Goal: Information Seeking & Learning: Learn about a topic

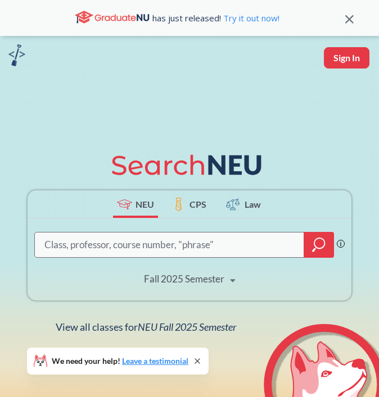
scroll to position [118, 0]
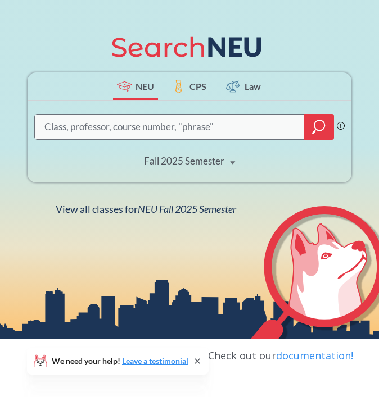
click at [216, 124] on input "search" at bounding box center [169, 127] width 252 height 22
type input "t"
type input "case"
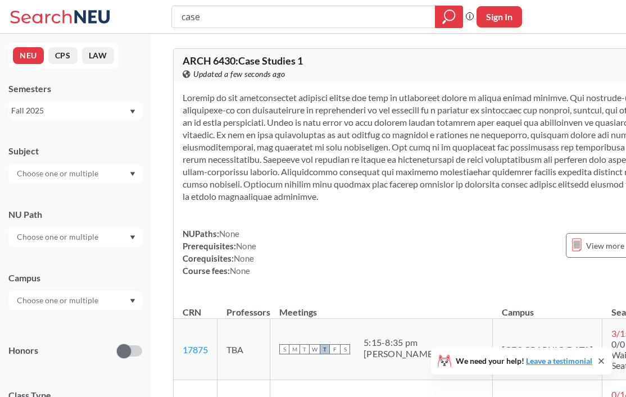
click at [249, 12] on input "case" at bounding box center [303, 16] width 247 height 19
type input "PHTH"
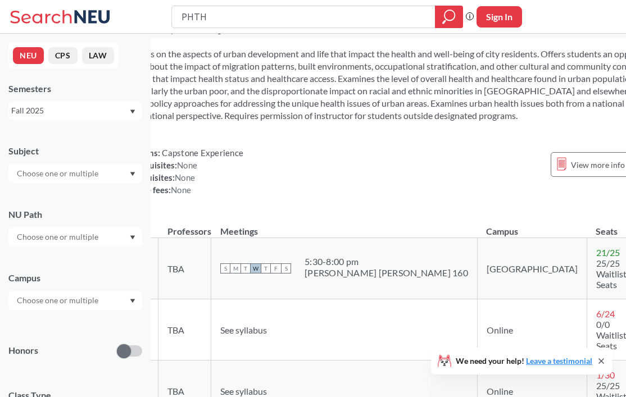
scroll to position [4948, 58]
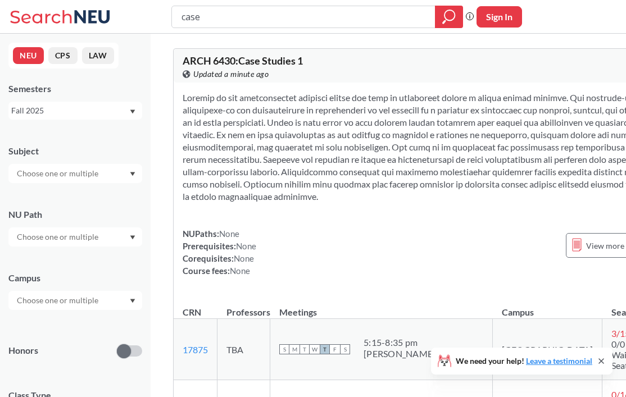
click at [228, 15] on input "case" at bounding box center [303, 16] width 247 height 19
click at [127, 109] on div "Fall 2025" at bounding box center [69, 110] width 117 height 12
click at [114, 90] on div "Semesters" at bounding box center [75, 89] width 134 height 12
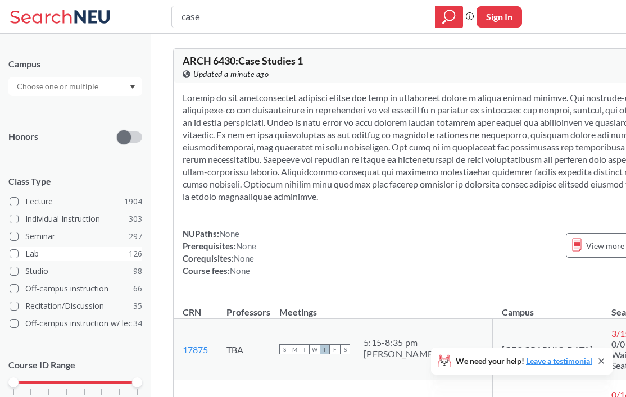
scroll to position [215, 0]
click at [378, 17] on input "case" at bounding box center [303, 16] width 247 height 19
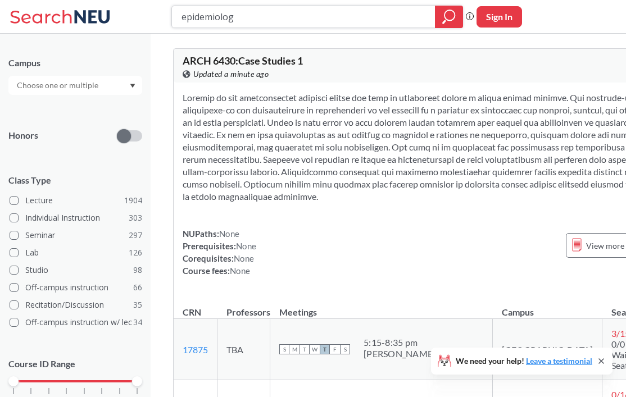
type input "epidemiology"
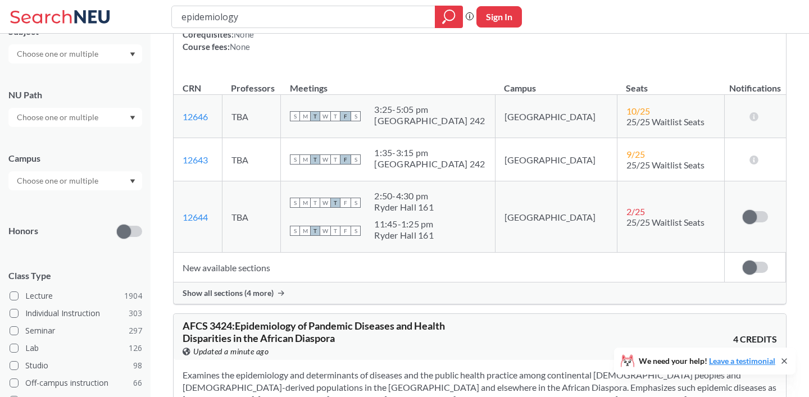
scroll to position [1711, 0]
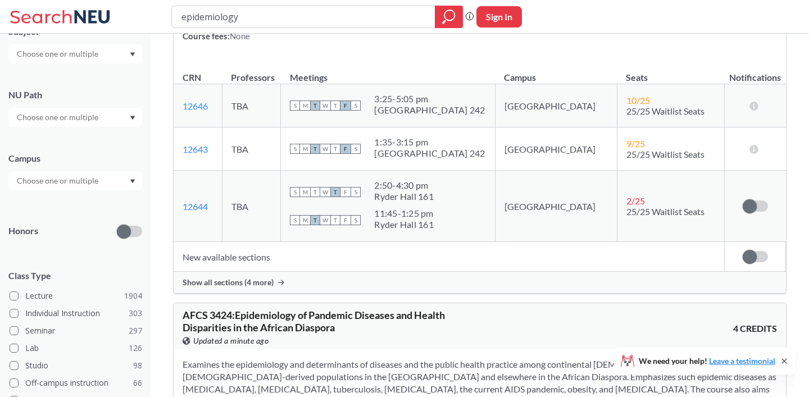
click at [260, 282] on span "Show all sections (4 more)" at bounding box center [228, 282] width 91 height 10
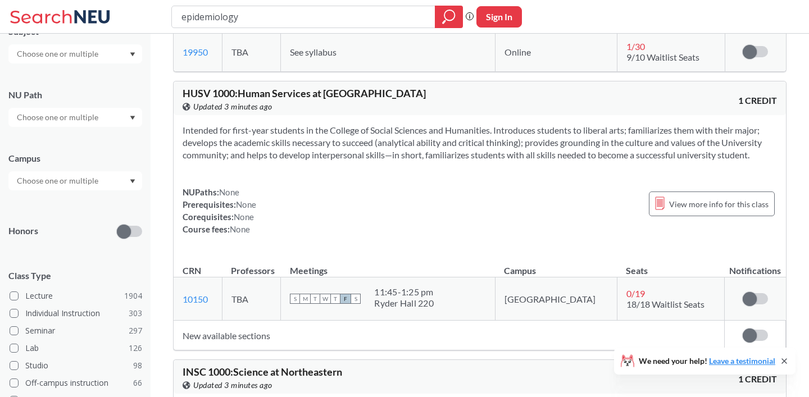
scroll to position [7187, 0]
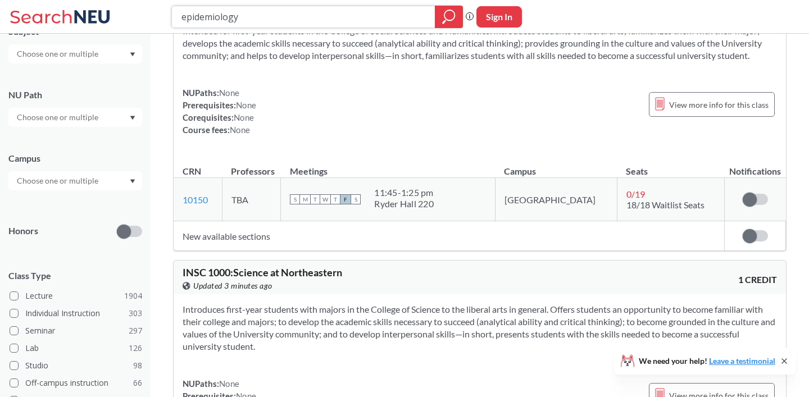
click at [330, 16] on input "epidemiology" at bounding box center [303, 16] width 247 height 19
type input "global health"
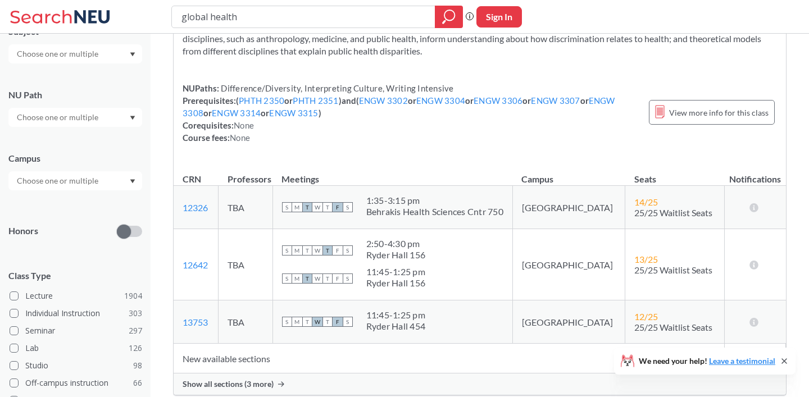
scroll to position [1425, 0]
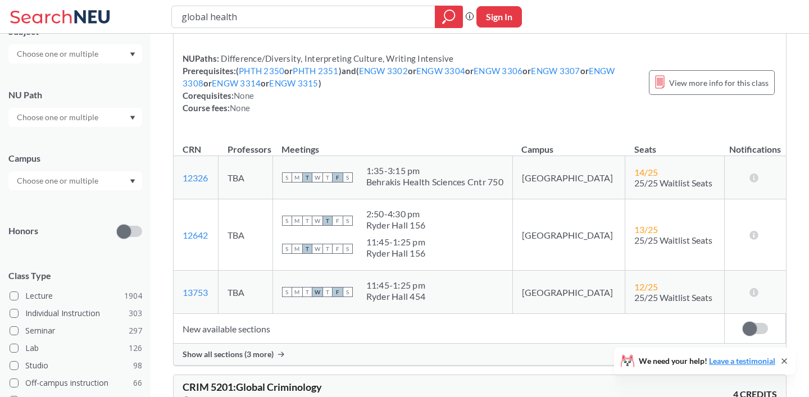
click at [256, 344] on div "Show all sections (3 more)" at bounding box center [480, 354] width 612 height 21
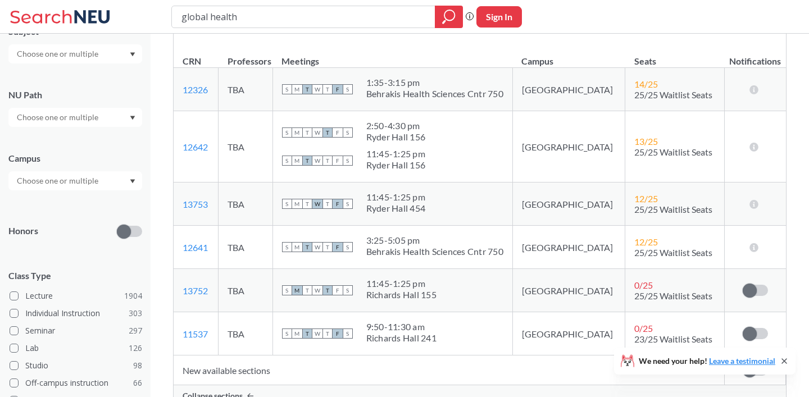
scroll to position [1541, 0]
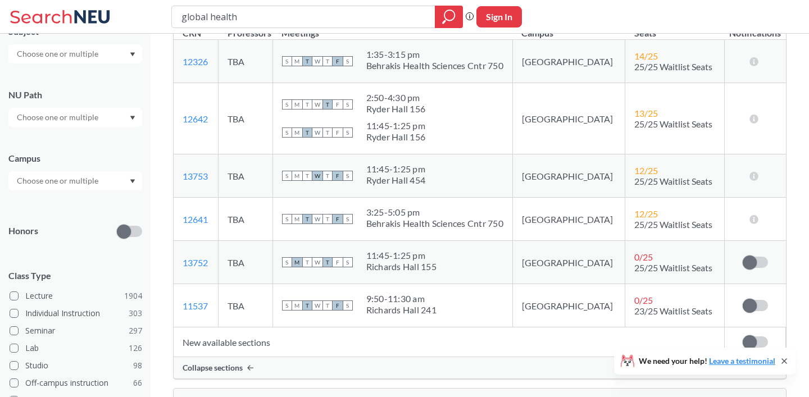
click at [378, 293] on div "9:50 - 11:30 am" at bounding box center [401, 298] width 70 height 11
click at [378, 303] on div "S M T W T F S 9:50 - 11:30 am [PERSON_NAME][GEOGRAPHIC_DATA][PERSON_NAME] 241" at bounding box center [392, 305] width 221 height 25
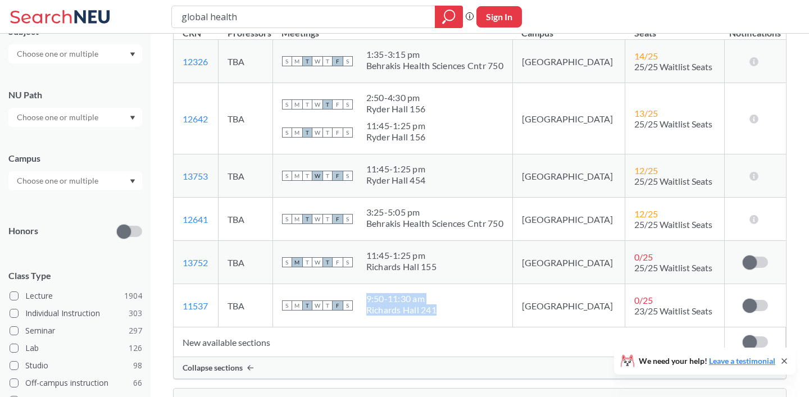
drag, startPoint x: 460, startPoint y: 298, endPoint x: 393, endPoint y: 285, distance: 68.5
click at [378, 293] on span "9:50 - 11:30 am [PERSON_NAME][GEOGRAPHIC_DATA][PERSON_NAME] 241" at bounding box center [401, 304] width 70 height 22
click at [378, 293] on div "9:50 - 11:30 am" at bounding box center [401, 298] width 70 height 11
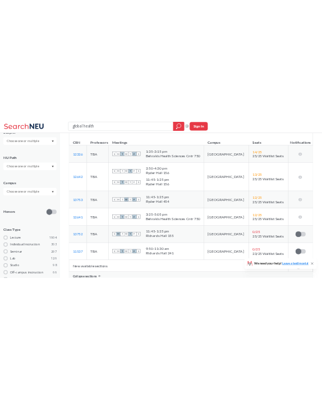
scroll to position [1537, 0]
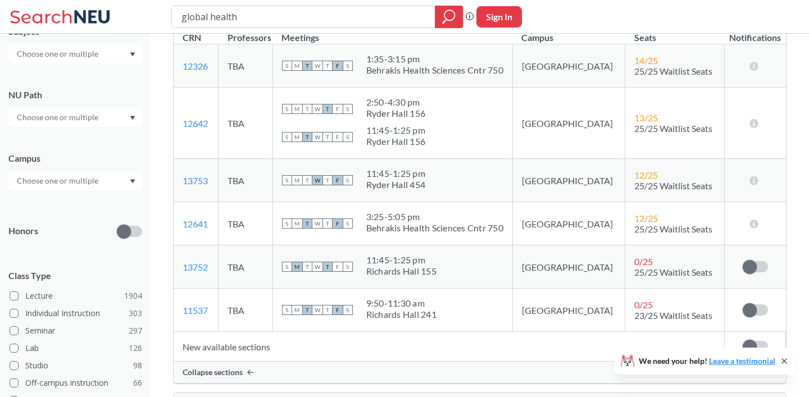
click at [378, 298] on div "9:50 - 11:30 am" at bounding box center [401, 303] width 70 height 11
drag, startPoint x: 469, startPoint y: 304, endPoint x: 390, endPoint y: 287, distance: 81.1
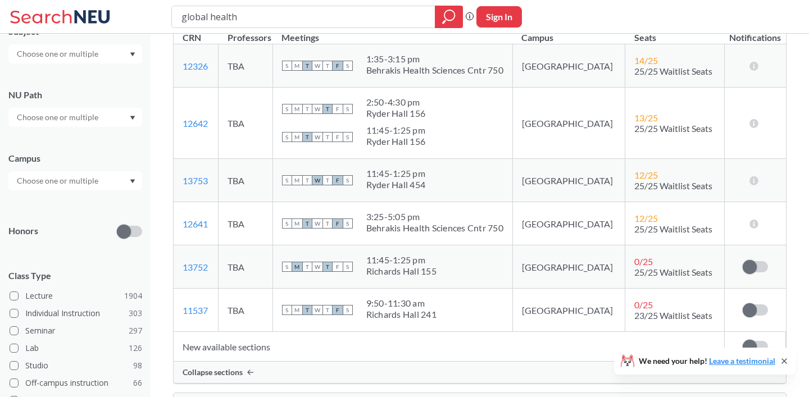
click at [378, 298] on div "S M T W T F S 9:50 - 11:30 am [PERSON_NAME][GEOGRAPHIC_DATA][PERSON_NAME] 241" at bounding box center [392, 310] width 221 height 25
click at [378, 298] on div "9:50 - 11:30 am" at bounding box center [401, 303] width 70 height 11
drag, startPoint x: 390, startPoint y: 291, endPoint x: 437, endPoint y: 291, distance: 46.6
click at [378, 298] on div "9:50 - 11:30 am" at bounding box center [401, 303] width 70 height 11
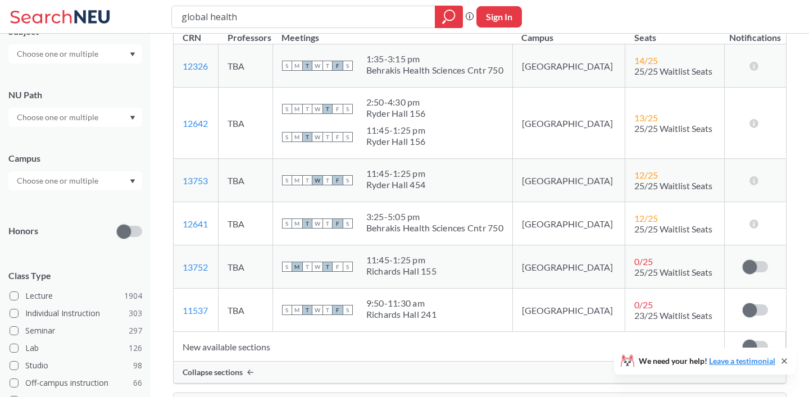
drag, startPoint x: 269, startPoint y: 1, endPoint x: 446, endPoint y: 343, distance: 385.1
click at [378, 343] on td "New available sections" at bounding box center [449, 347] width 551 height 30
click at [378, 309] on div "Richards Hall 241" at bounding box center [401, 314] width 70 height 11
